Goal: Navigation & Orientation: Find specific page/section

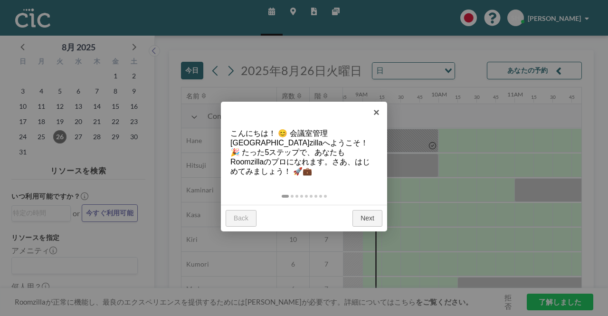
scroll to position [0, 665]
click at [366, 210] on link "Next" at bounding box center [367, 218] width 30 height 17
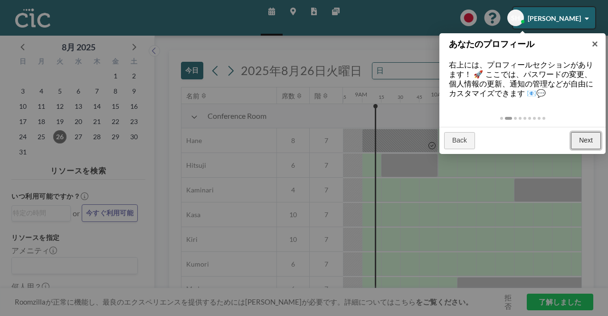
click at [586, 136] on link "Next" at bounding box center [586, 140] width 30 height 17
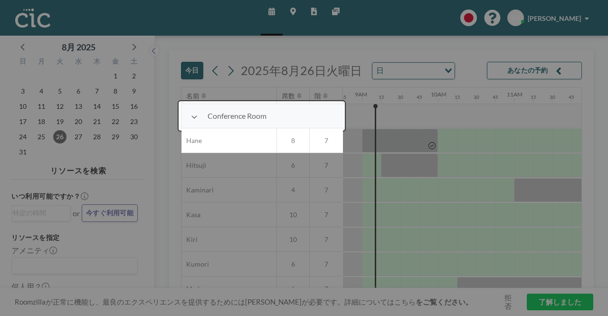
scroll to position [24, 665]
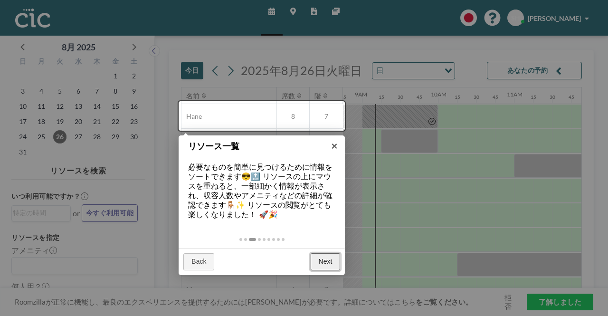
click at [322, 263] on link "Next" at bounding box center [325, 261] width 30 height 17
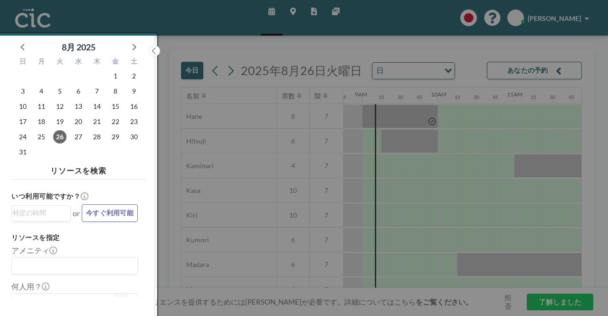
scroll to position [2, 0]
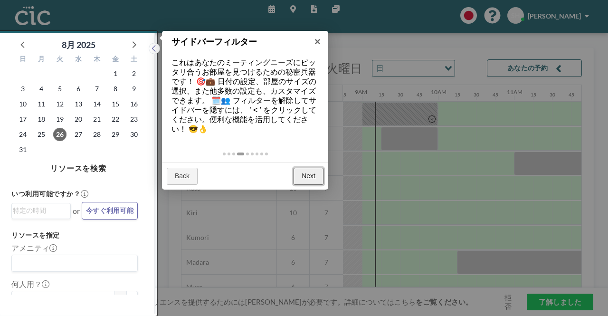
click at [310, 178] on link "Next" at bounding box center [308, 176] width 30 height 17
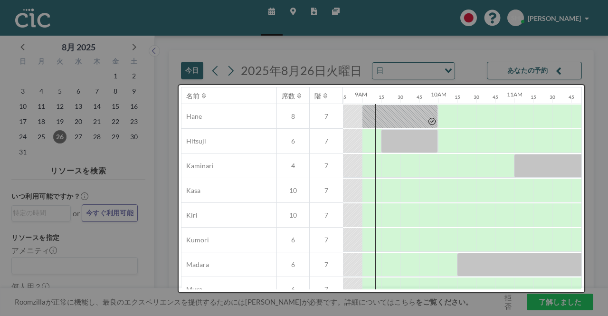
scroll to position [0, 0]
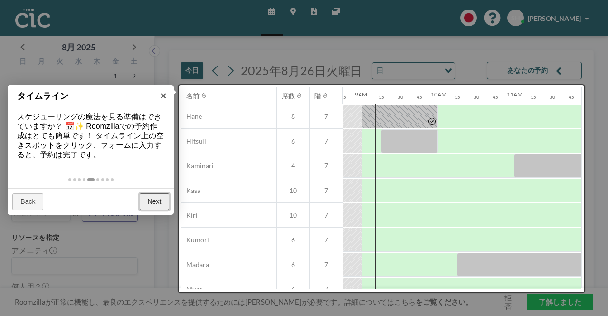
click at [163, 198] on link "Next" at bounding box center [155, 201] width 30 height 17
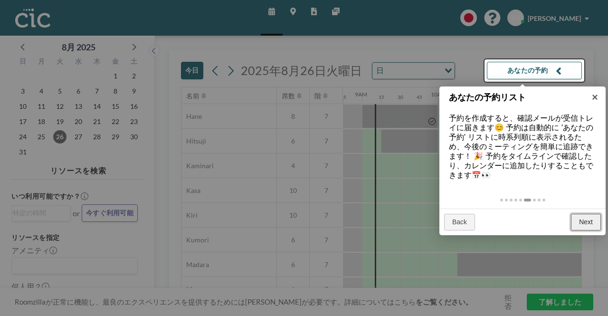
click at [586, 219] on link "Next" at bounding box center [586, 222] width 30 height 17
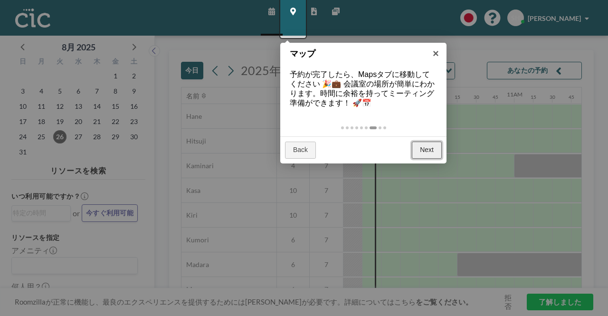
click at [422, 146] on link "Next" at bounding box center [427, 149] width 30 height 17
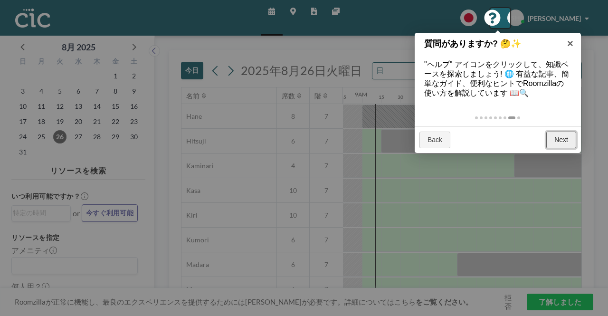
click at [565, 142] on link "Next" at bounding box center [561, 139] width 30 height 17
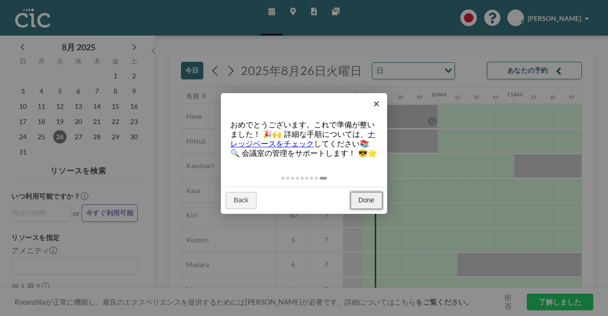
click at [364, 209] on link "Done" at bounding box center [366, 200] width 32 height 17
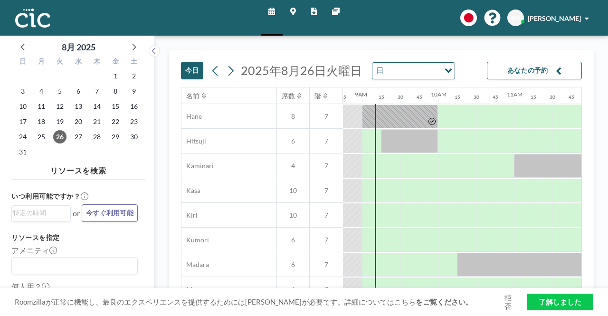
click at [291, 11] on icon at bounding box center [293, 12] width 6 height 8
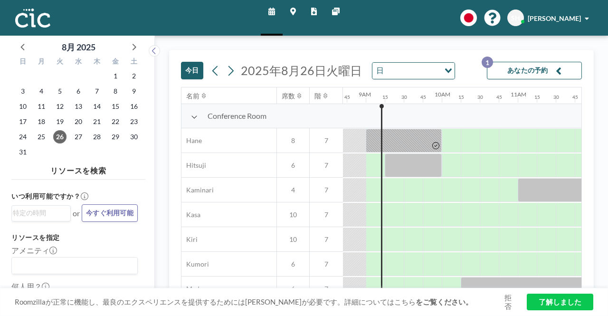
scroll to position [0, 665]
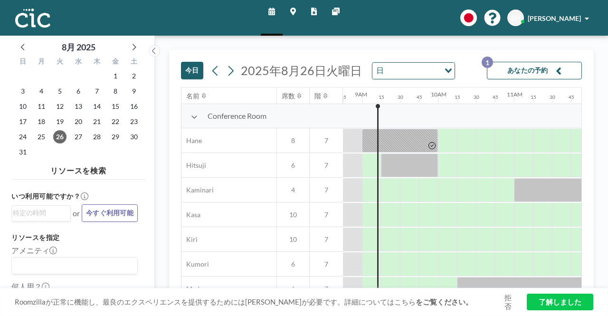
click at [527, 72] on button "あなたの予約 1" at bounding box center [534, 71] width 95 height 18
